Goal: Navigation & Orientation: Find specific page/section

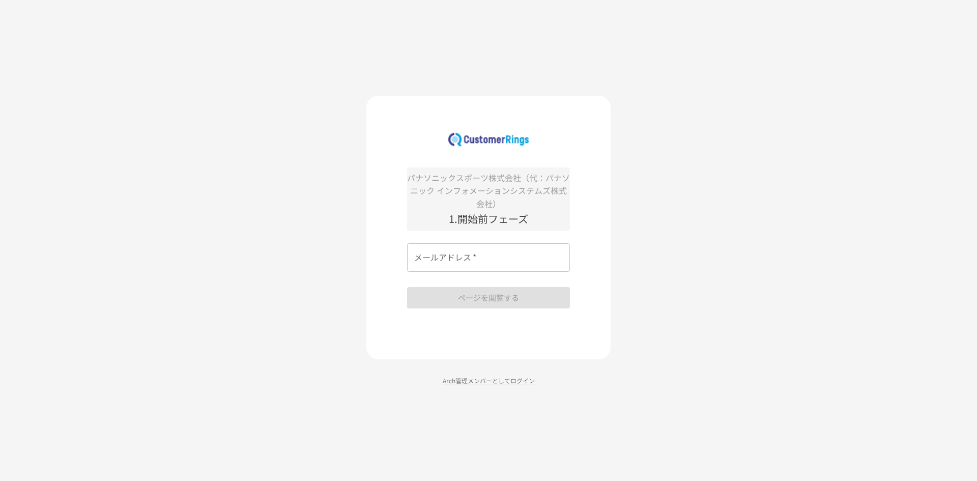
click at [443, 257] on input "メールアドレス   *" at bounding box center [488, 257] width 163 height 28
click at [450, 385] on p "Arch管理メンバーとしてログイン" at bounding box center [488, 380] width 244 height 10
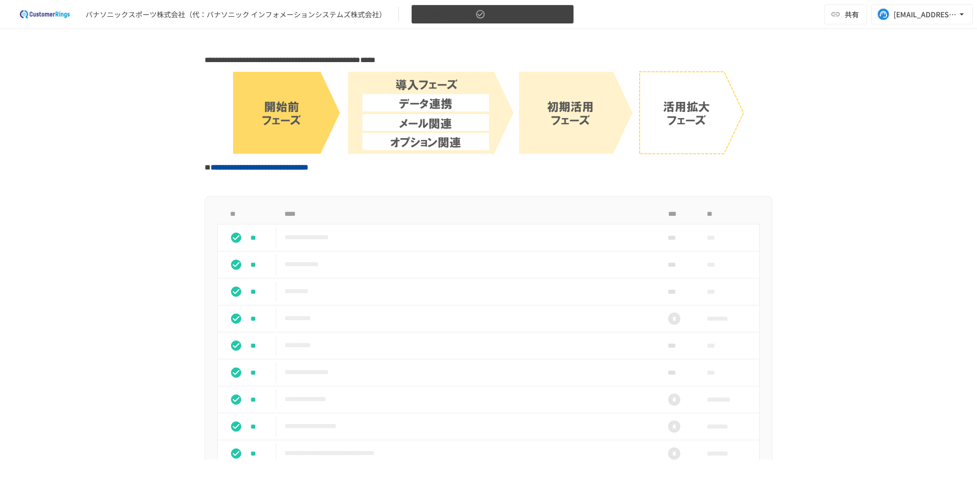
click at [479, 15] on icon "button" at bounding box center [480, 14] width 9 height 9
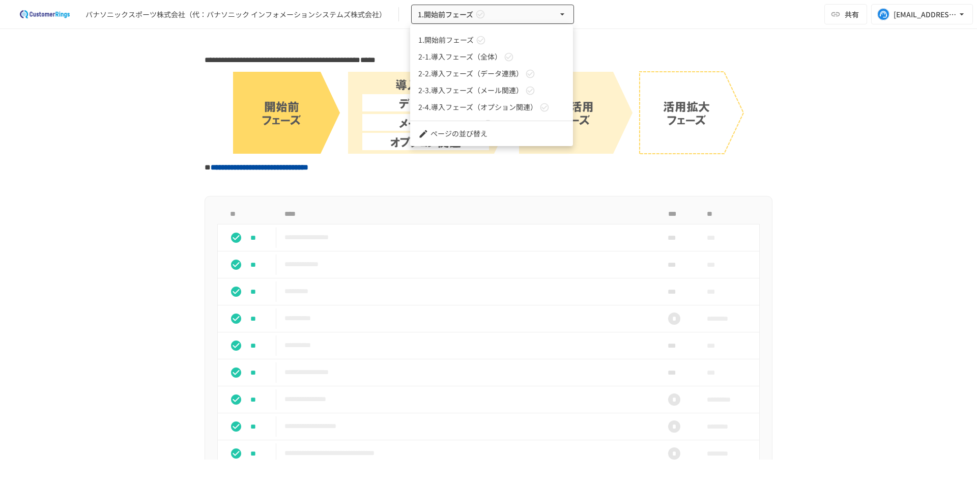
scroll to position [28, 0]
click at [434, 110] on span "3.初期活用フェーズ" at bounding box center [449, 110] width 63 height 11
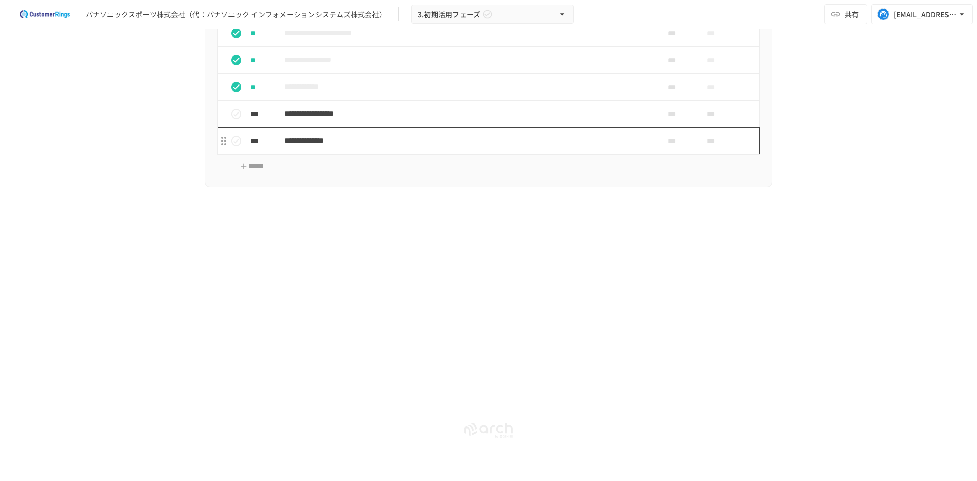
scroll to position [2888, 0]
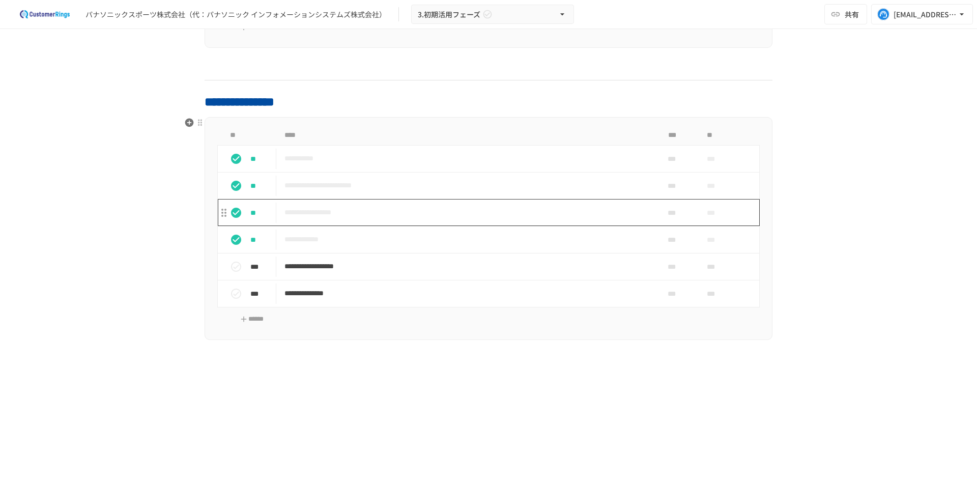
click at [320, 212] on p "**********" at bounding box center [466, 212] width 365 height 13
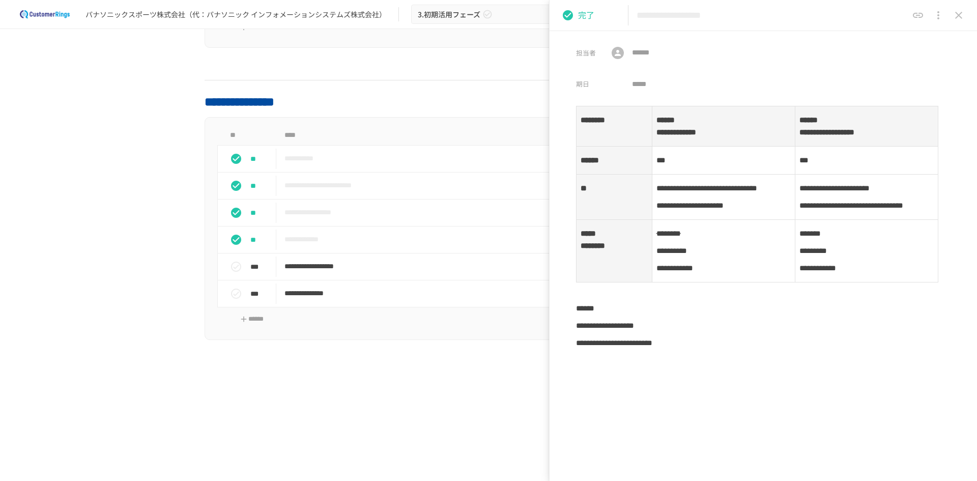
click at [956, 13] on icon "close drawer" at bounding box center [958, 15] width 7 height 7
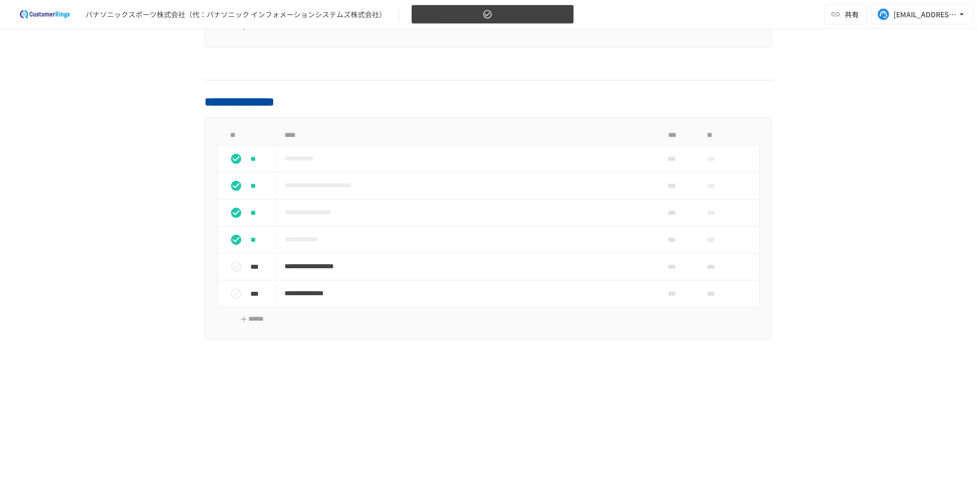
click at [459, 8] on span "3.初期活用フェーズ" at bounding box center [449, 14] width 63 height 13
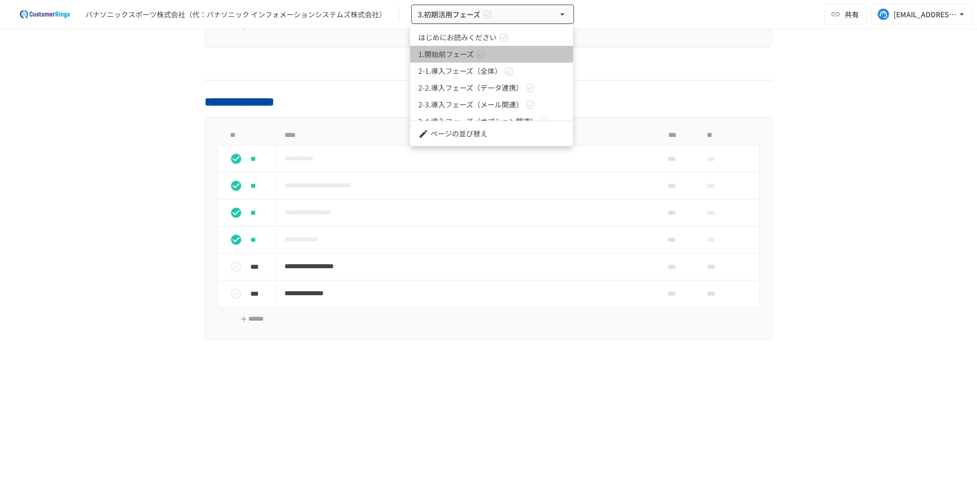
click at [450, 48] on link "1.開始前フェーズ" at bounding box center [491, 54] width 163 height 17
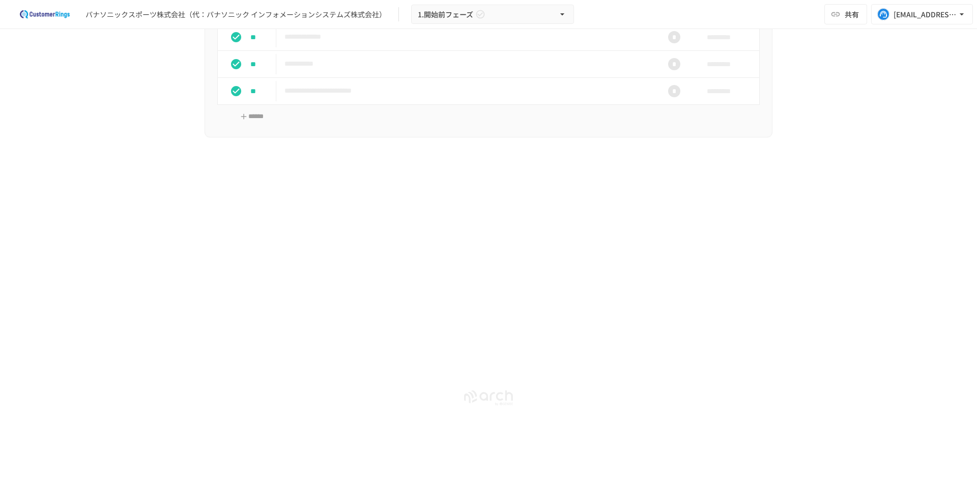
scroll to position [240, 0]
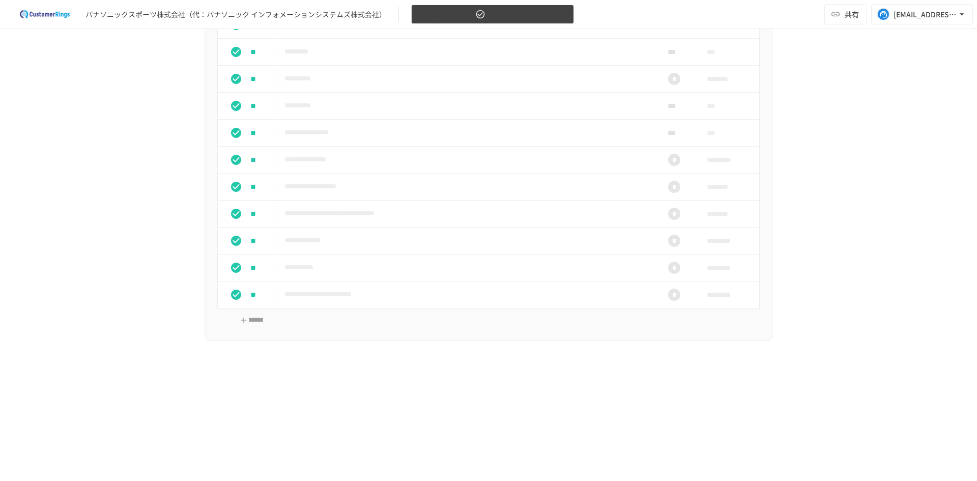
click at [513, 13] on button "1.開始前フェーズ" at bounding box center [492, 15] width 163 height 20
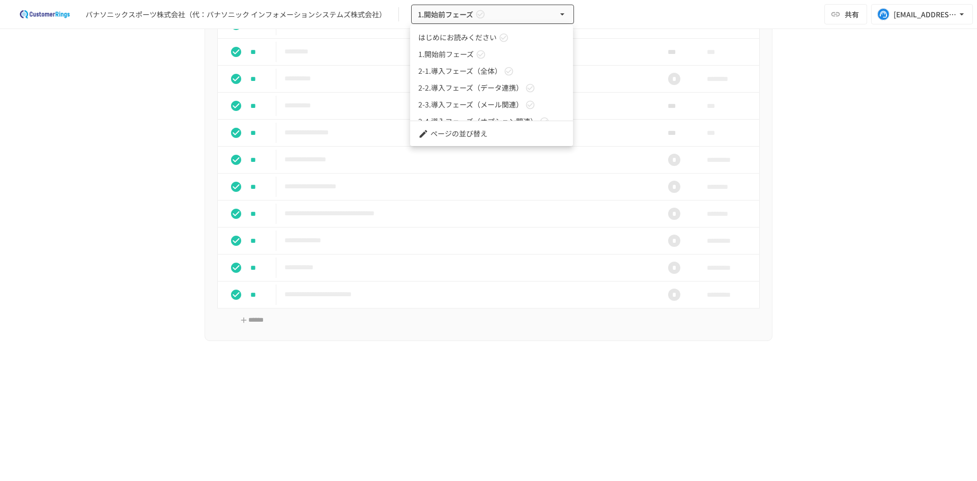
click at [366, 109] on div at bounding box center [488, 240] width 977 height 481
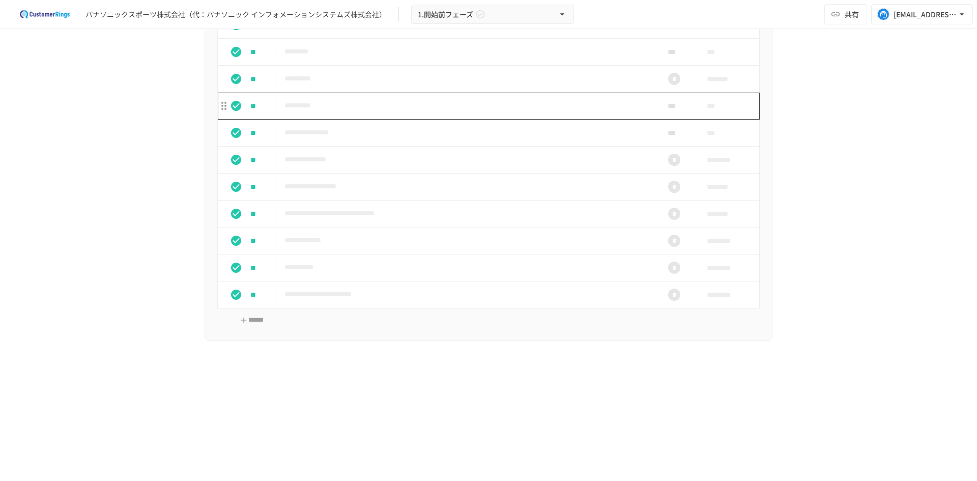
click at [366, 109] on p "**********" at bounding box center [466, 105] width 365 height 13
